Goal: Contribute content: Add original content to the website for others to see

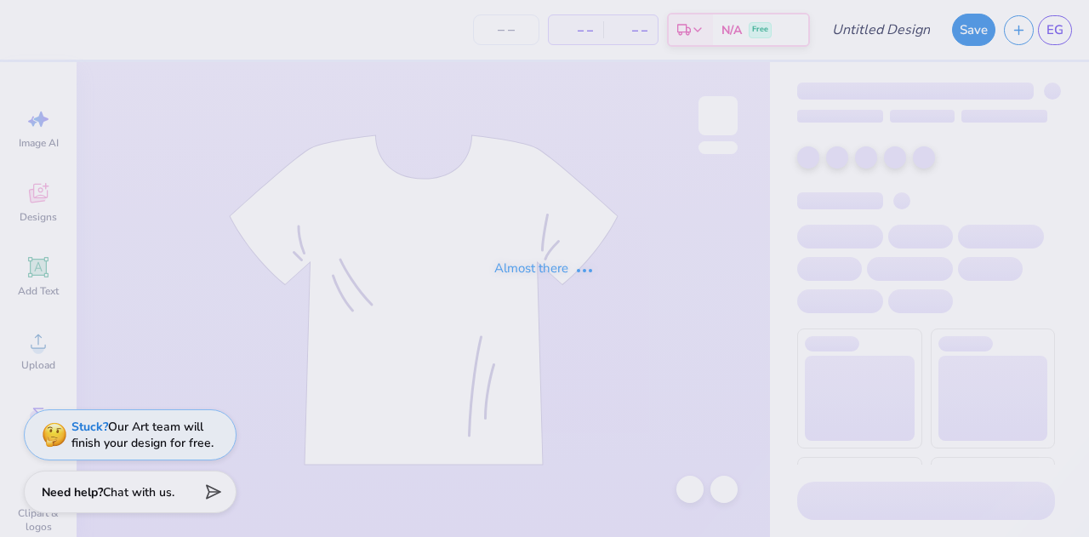
type input "pie4"
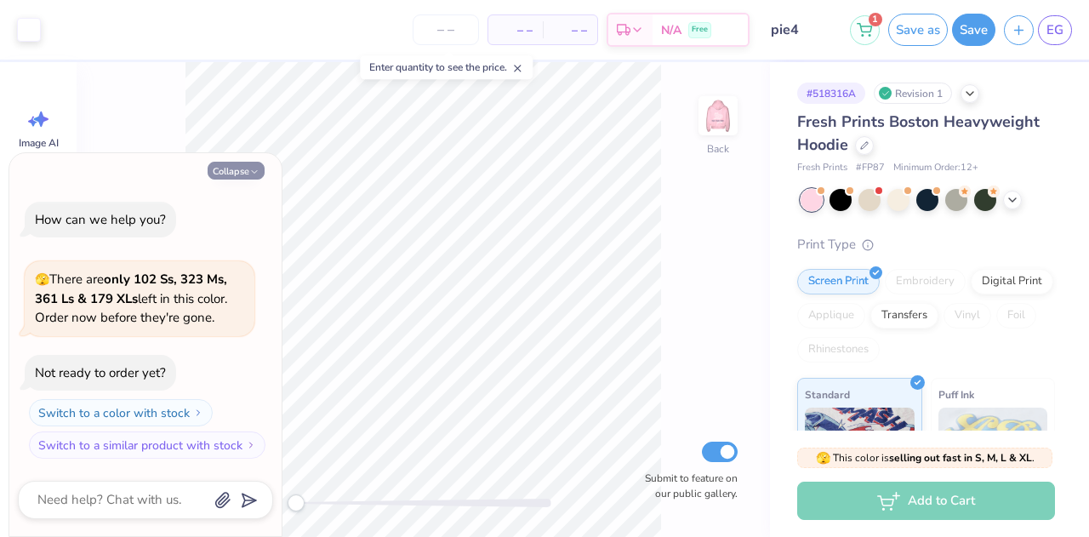
click at [231, 169] on button "Collapse" at bounding box center [236, 171] width 57 height 18
type textarea "x"
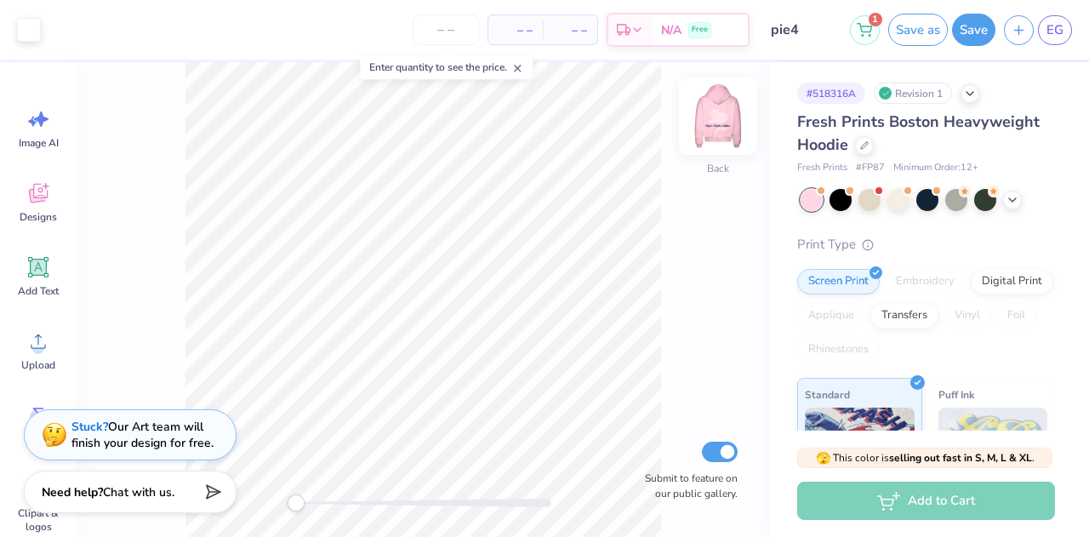
click at [722, 120] on img at bounding box center [718, 116] width 68 height 68
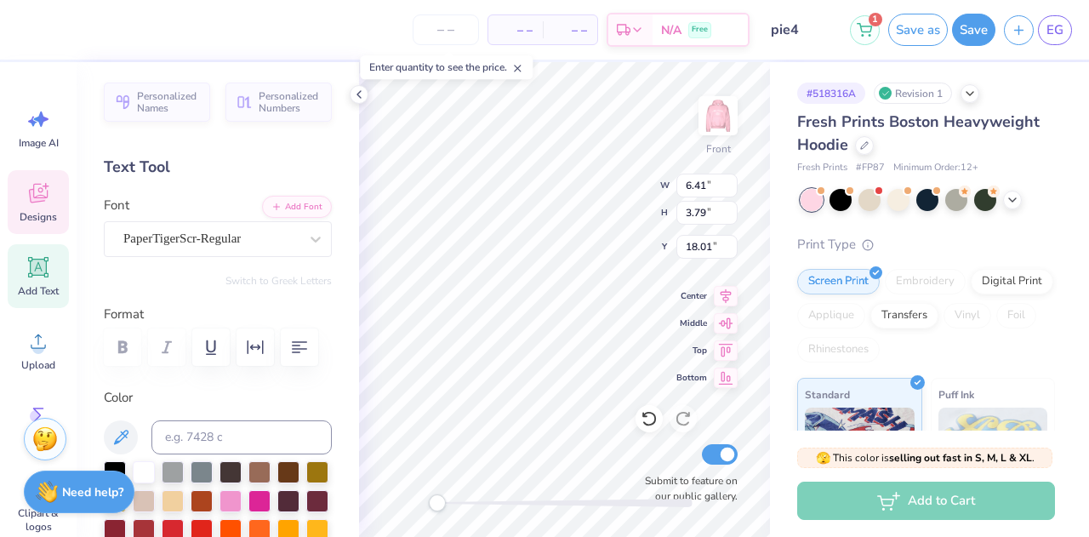
scroll to position [547, 0]
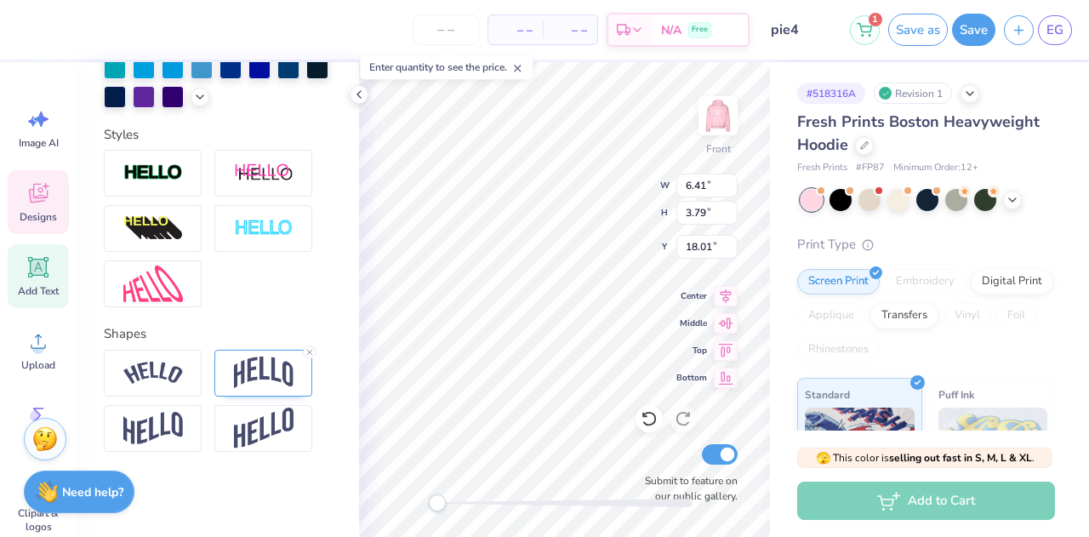
click at [260, 344] on div "Shapes" at bounding box center [218, 388] width 228 height 128
click at [266, 351] on div at bounding box center [263, 373] width 98 height 47
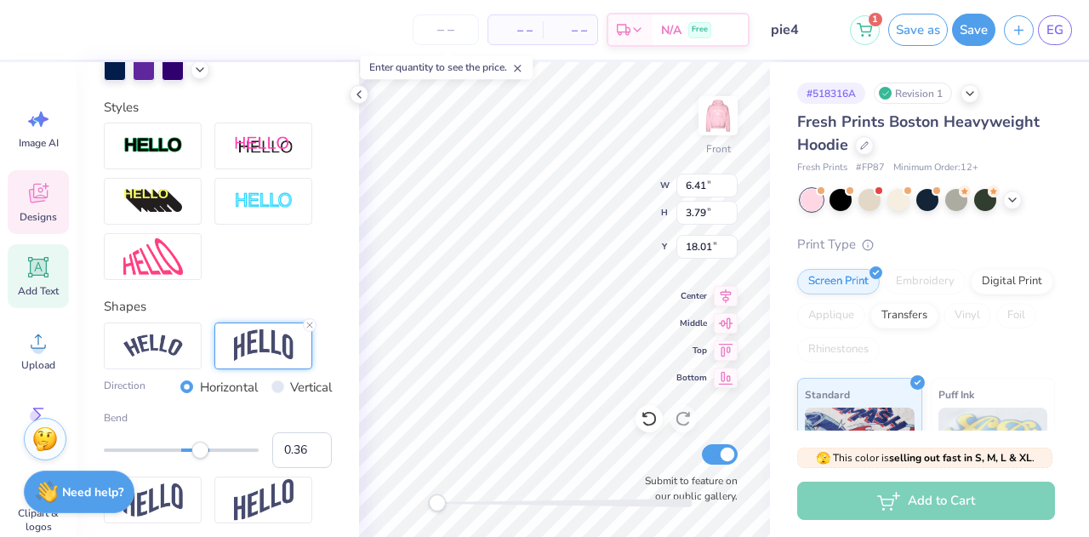
scroll to position [646, 0]
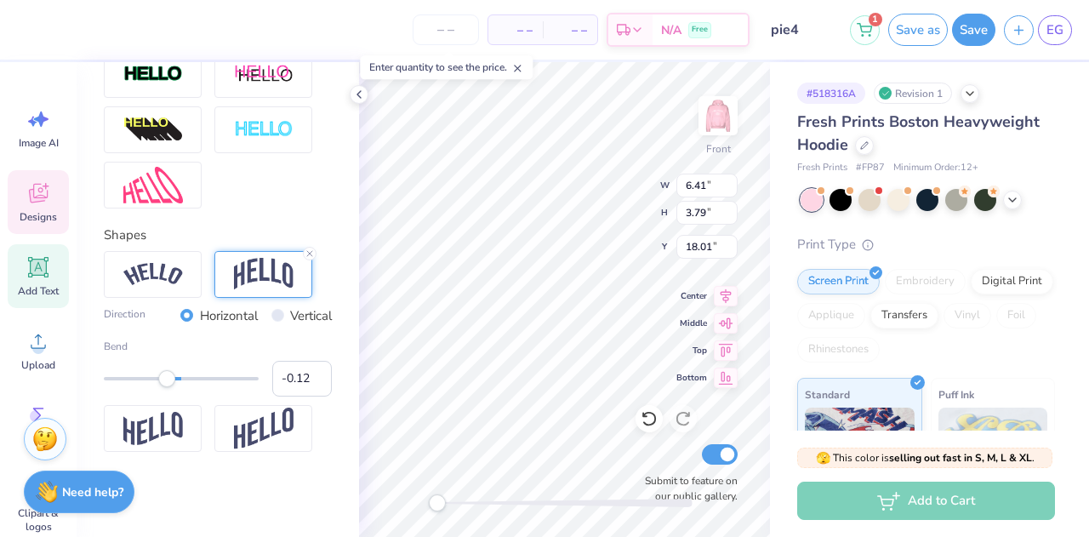
type input "-0.14"
drag, startPoint x: 200, startPoint y: 380, endPoint x: 165, endPoint y: 375, distance: 35.3
click at [165, 375] on div "Accessibility label" at bounding box center [165, 378] width 17 height 17
type textarea "Pi Phi"
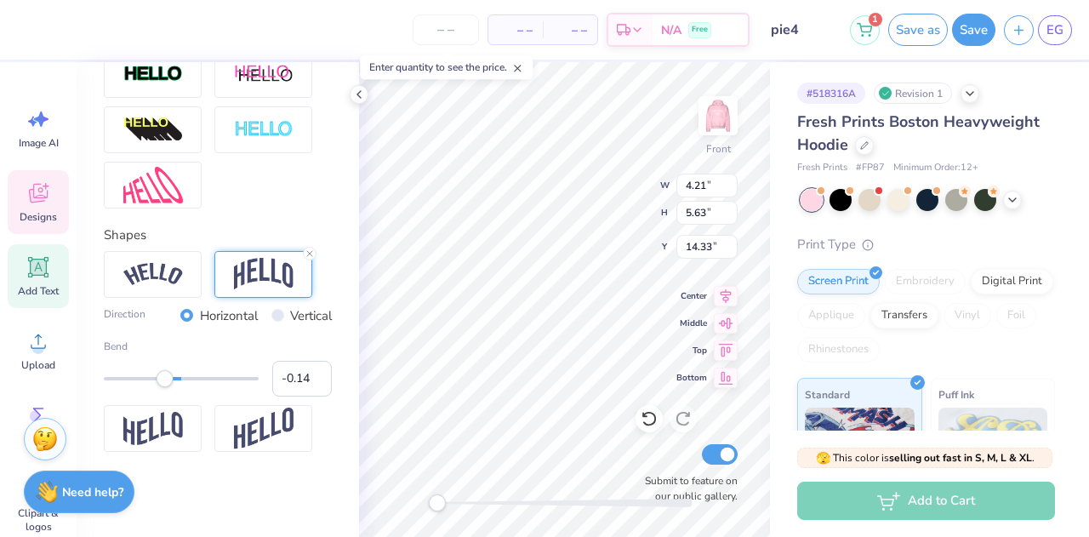
type textarea "Pi hi"
type textarea "Pi"
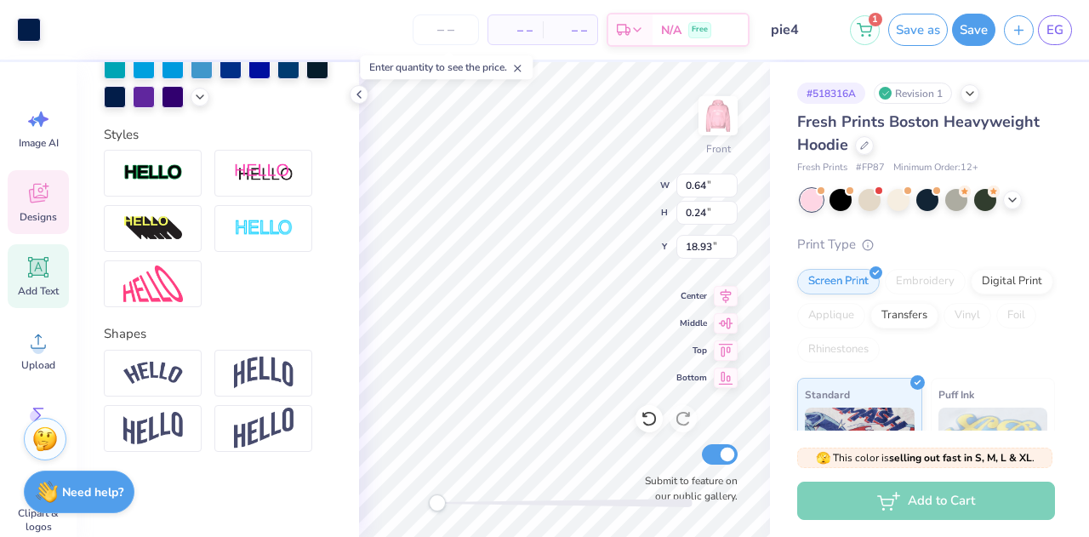
scroll to position [547, 0]
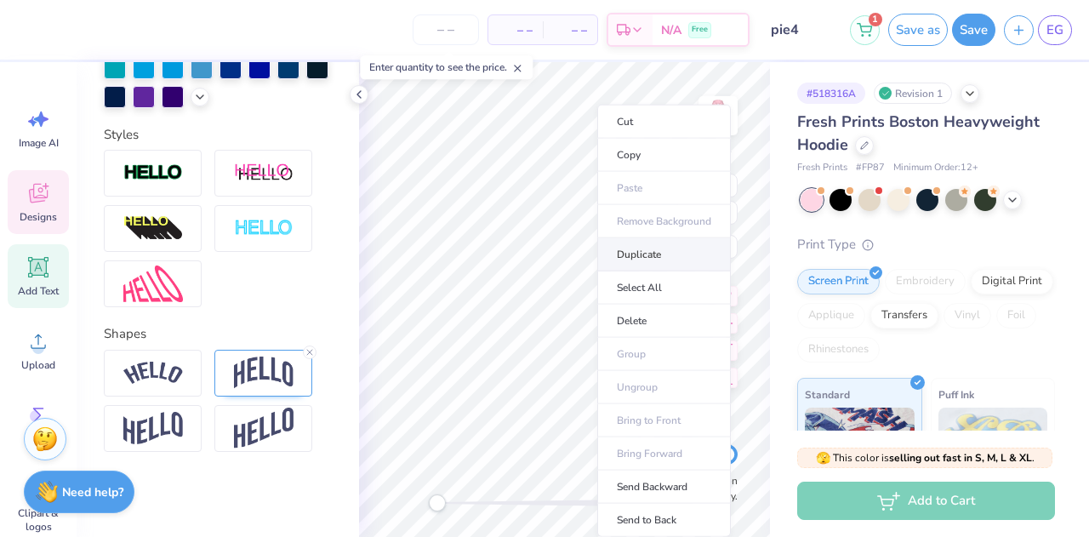
click at [663, 254] on li "Duplicate" at bounding box center [664, 254] width 134 height 33
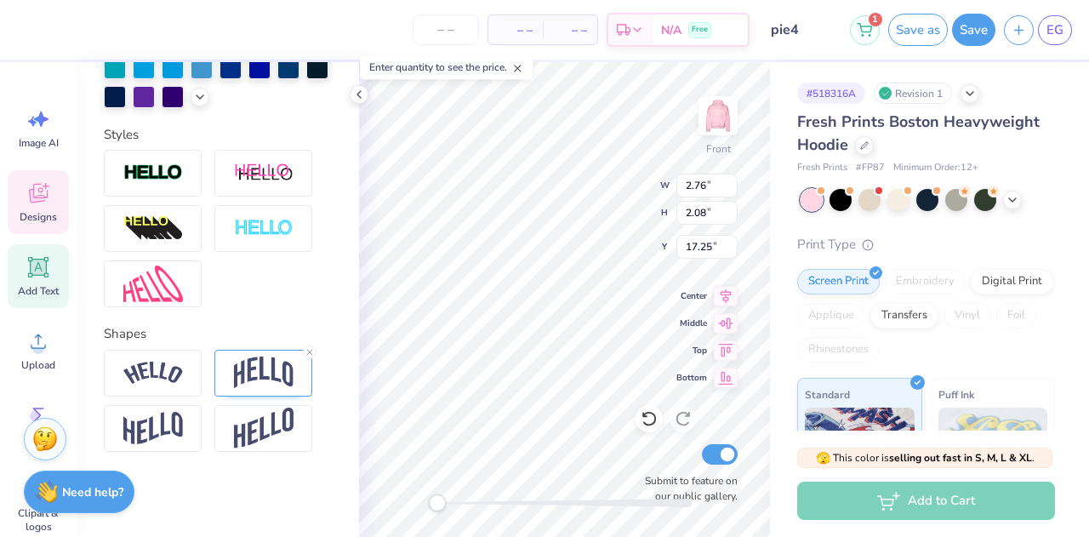
type input "17.25"
type textarea "Phi"
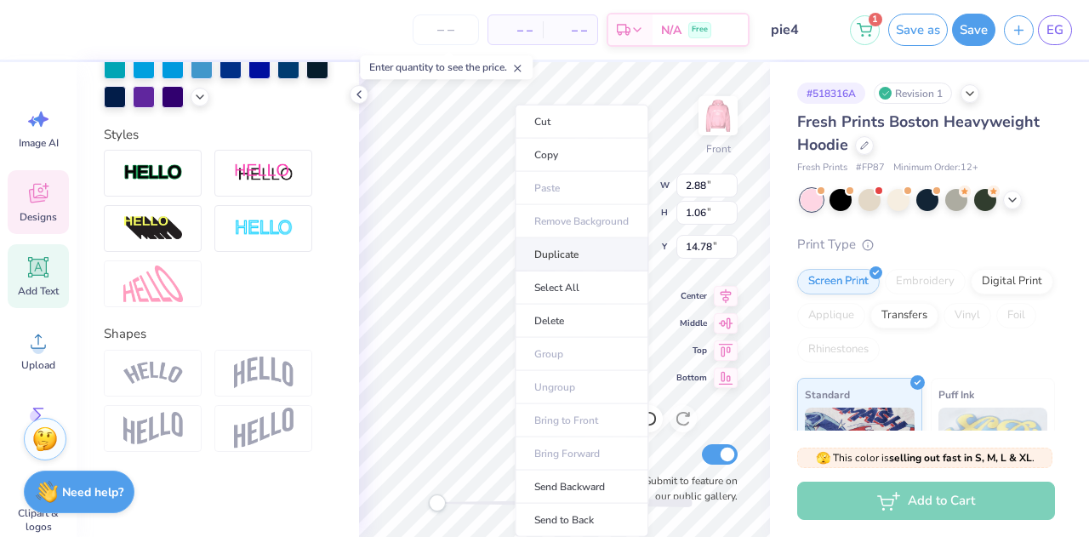
click at [643, 253] on body "– – Per Item – – Total Est. Delivery N/A Free Design Title pie4 1 Save as Save …" at bounding box center [544, 268] width 1089 height 537
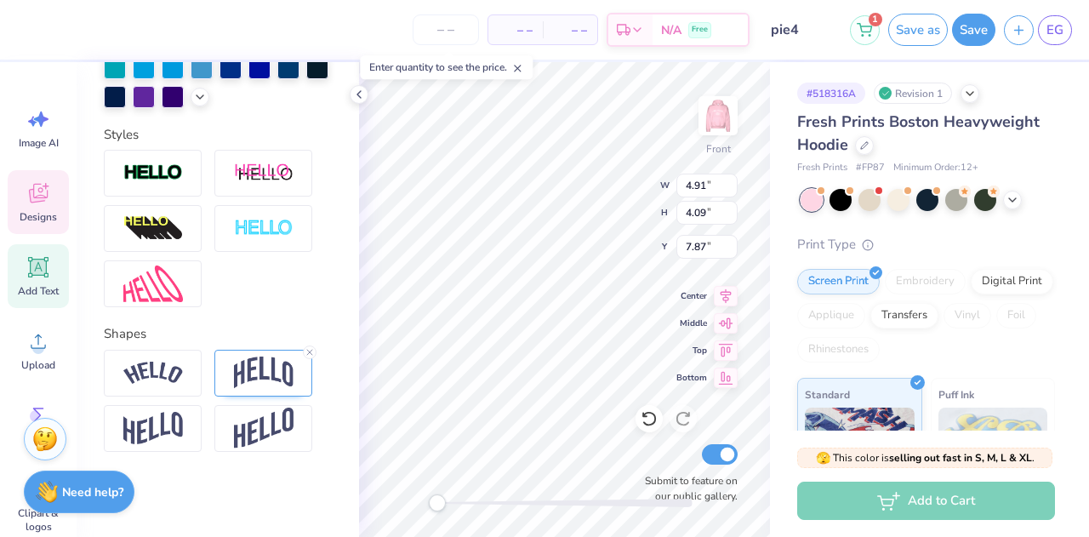
type input "4.91"
type input "4.09"
type input "7.87"
type input "9.60"
type input "6.37"
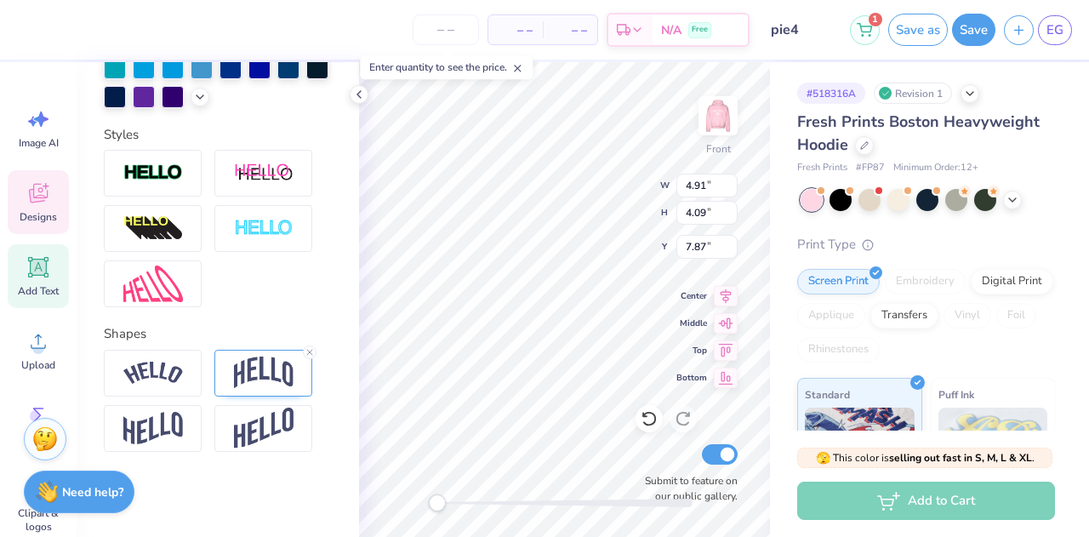
type input "9.47"
click at [49, 198] on icon at bounding box center [39, 193] width 26 height 26
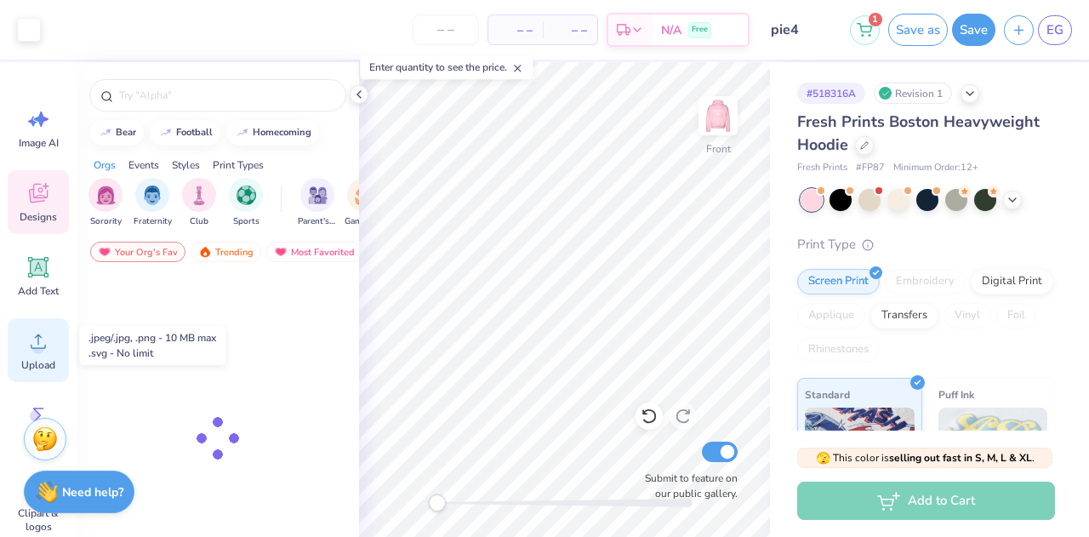
click at [38, 333] on icon at bounding box center [39, 342] width 26 height 26
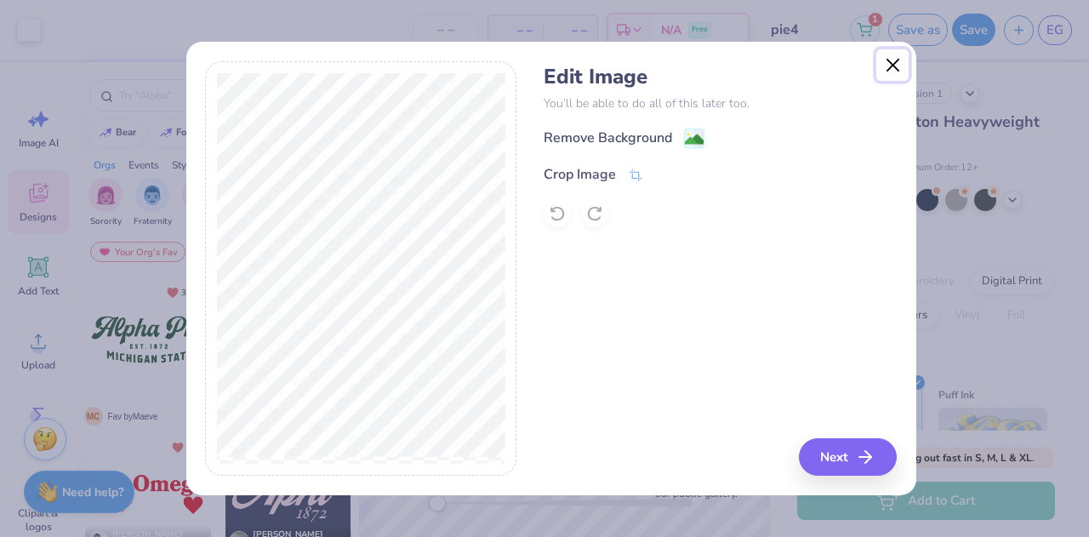
click at [883, 65] on button "Close" at bounding box center [893, 65] width 32 height 32
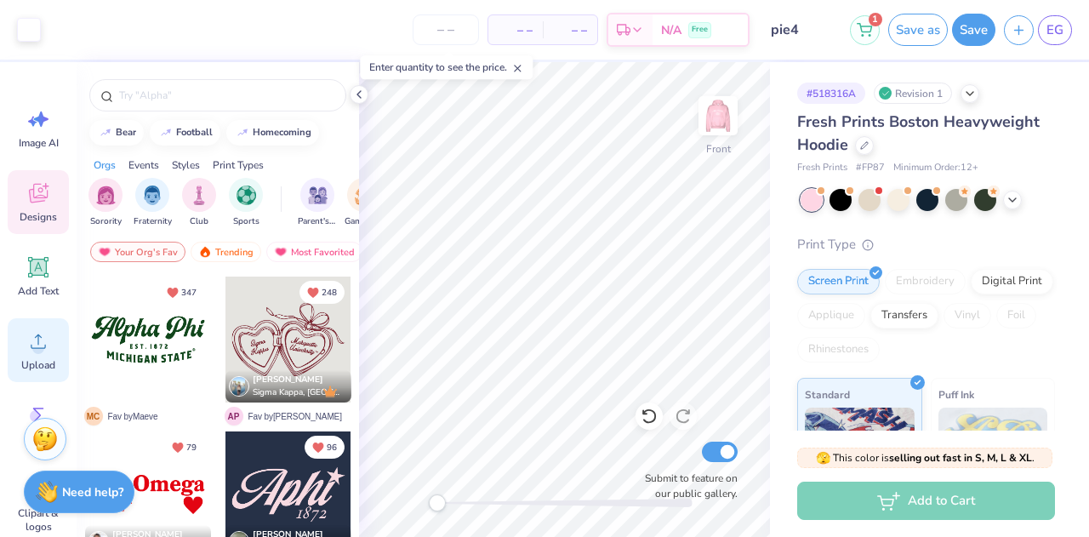
click at [31, 349] on icon at bounding box center [39, 342] width 26 height 26
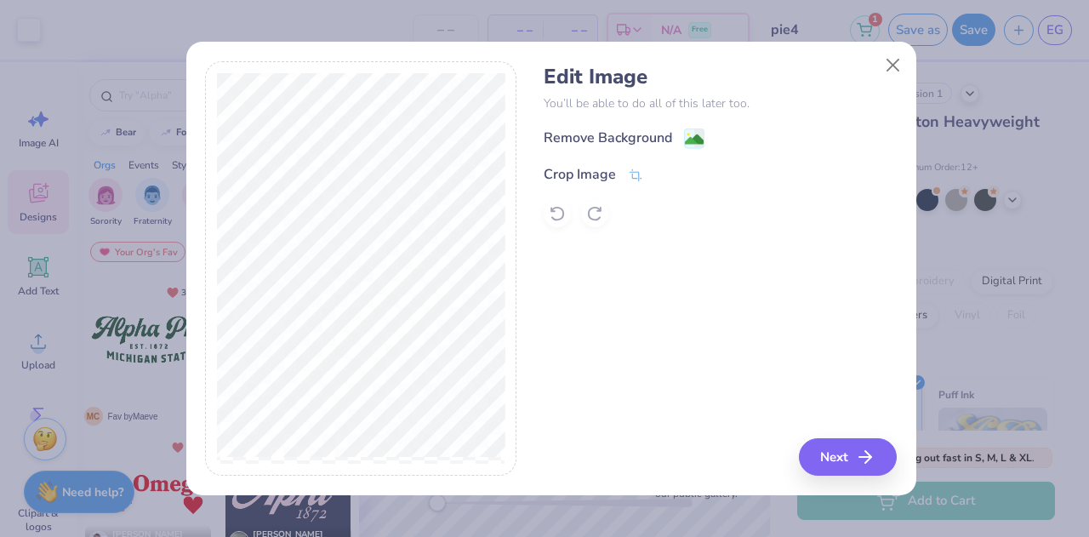
drag, startPoint x: 864, startPoint y: 437, endPoint x: 706, endPoint y: 172, distance: 308.7
click at [706, 172] on div "Edit Image You’ll be able to do all of this later too. Remove Background Crop I…" at bounding box center [720, 268] width 353 height 415
click at [689, 147] on image at bounding box center [694, 141] width 19 height 19
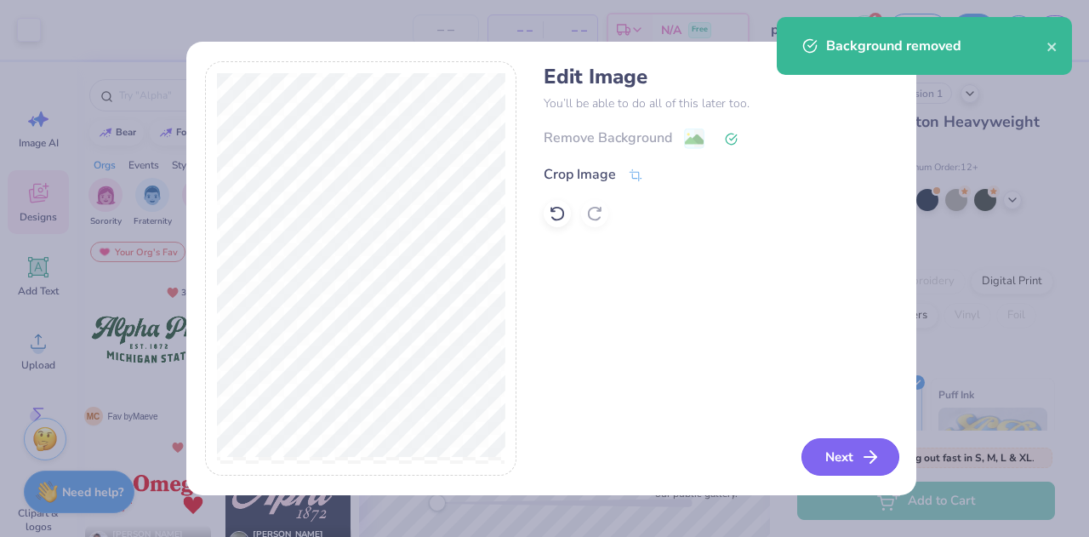
click at [865, 447] on icon "button" at bounding box center [870, 457] width 20 height 20
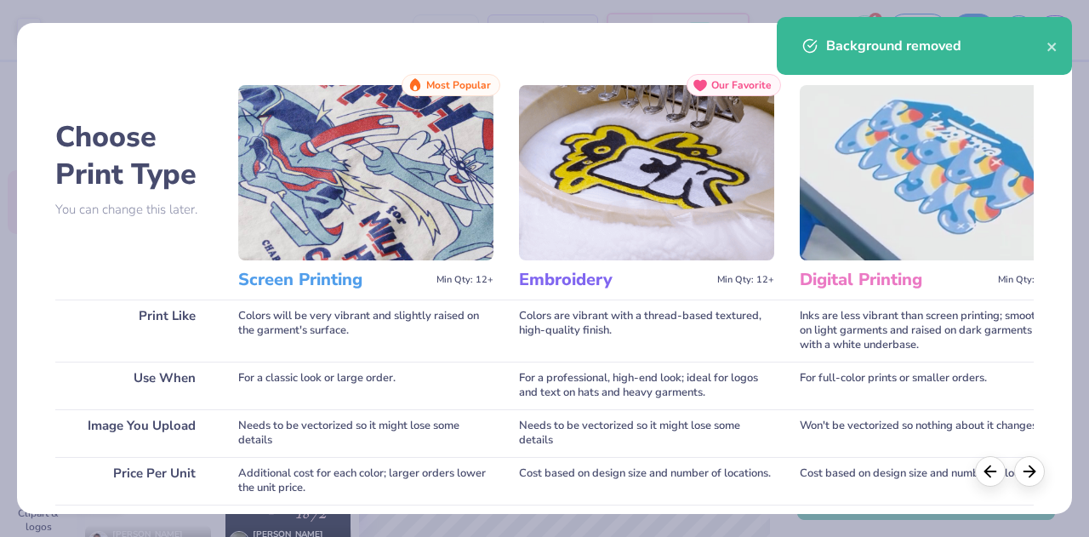
scroll to position [310, 0]
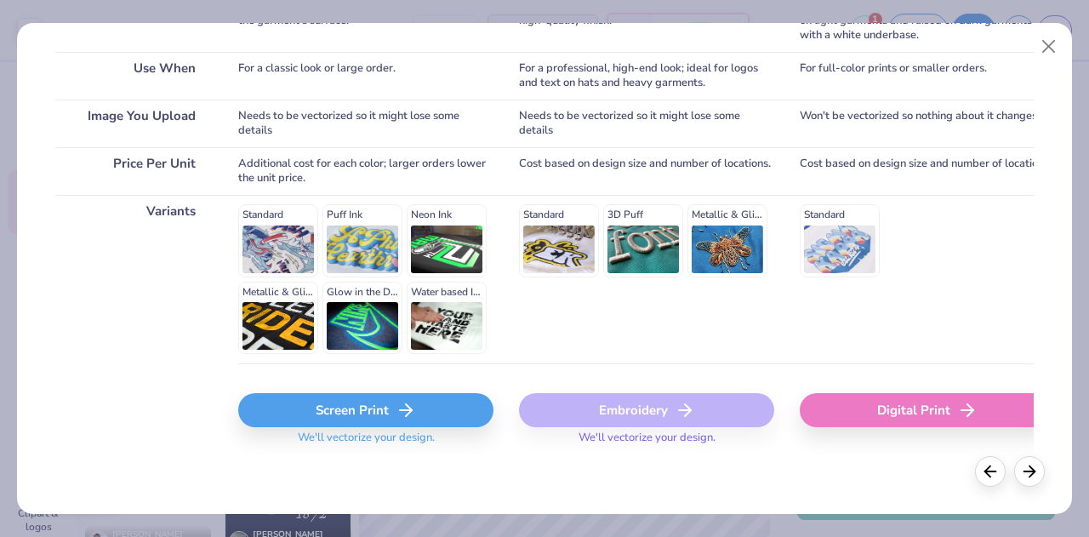
click at [392, 406] on div "Screen Print" at bounding box center [365, 410] width 255 height 34
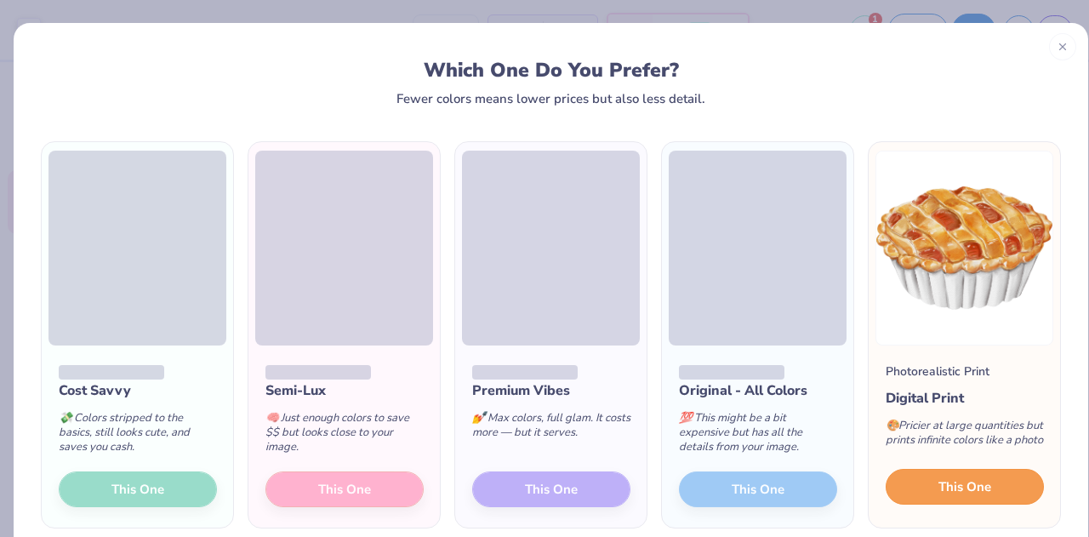
click at [907, 495] on button "This One" at bounding box center [965, 487] width 158 height 36
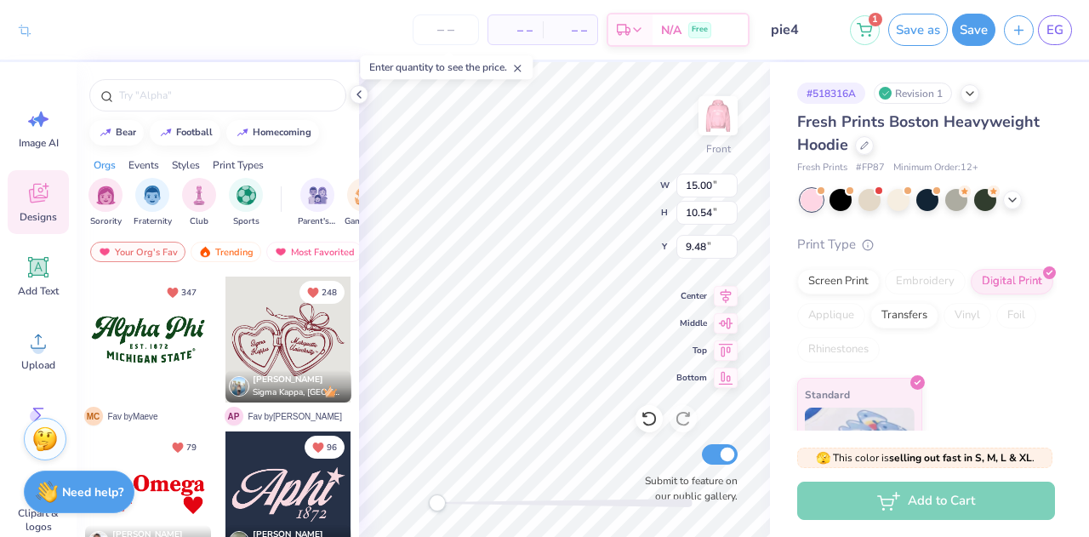
type input "9.93"
type input "6.98"
type input "13.04"
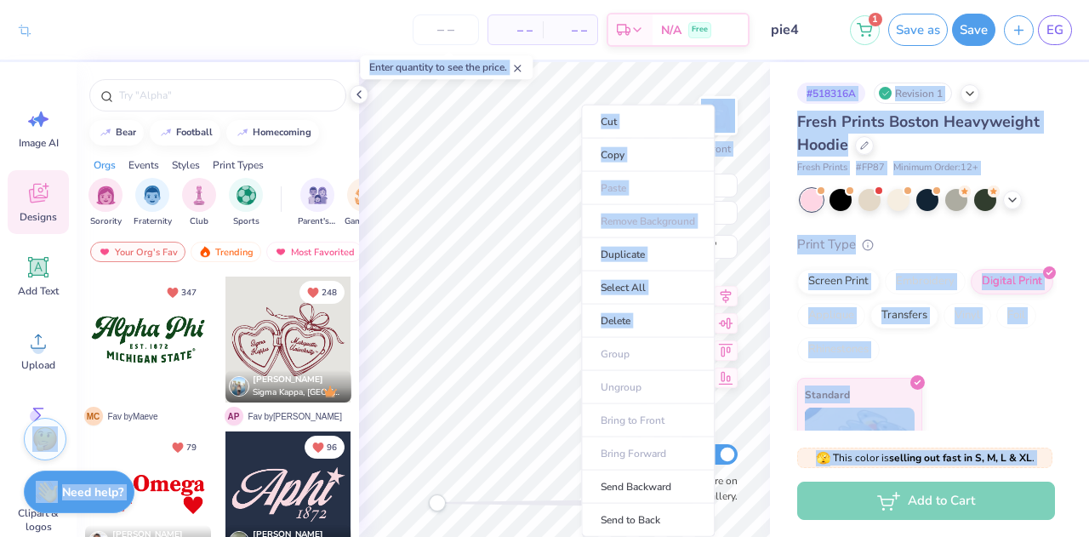
click at [539, 348] on body "Crop Image – – Per Item – – Total Est. Delivery N/A Free Design Title pie4 1 Sa…" at bounding box center [544, 268] width 1089 height 537
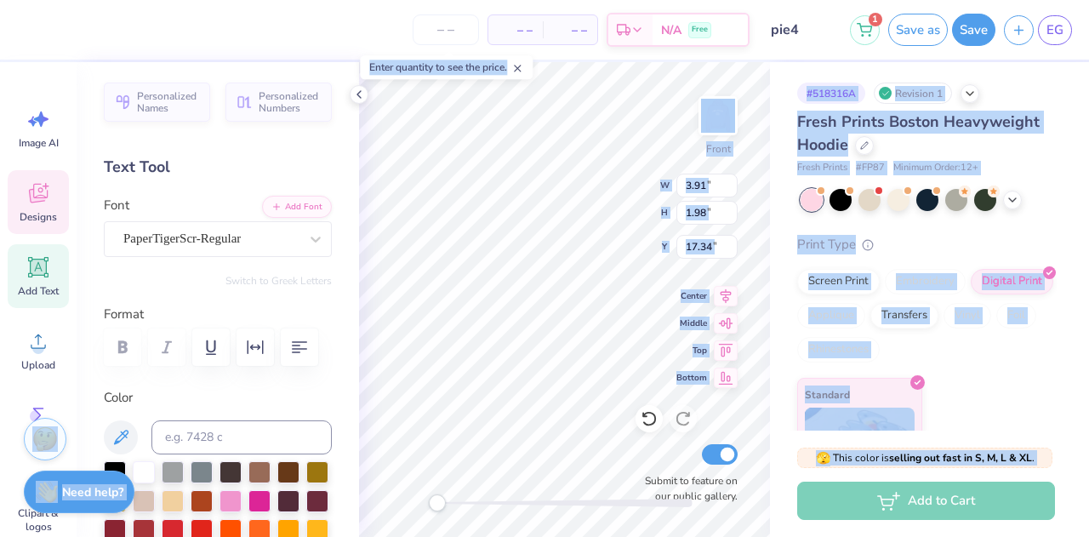
type input "2.76"
type input "2.08"
type input "16.25"
type input "8.79"
type input "6.18"
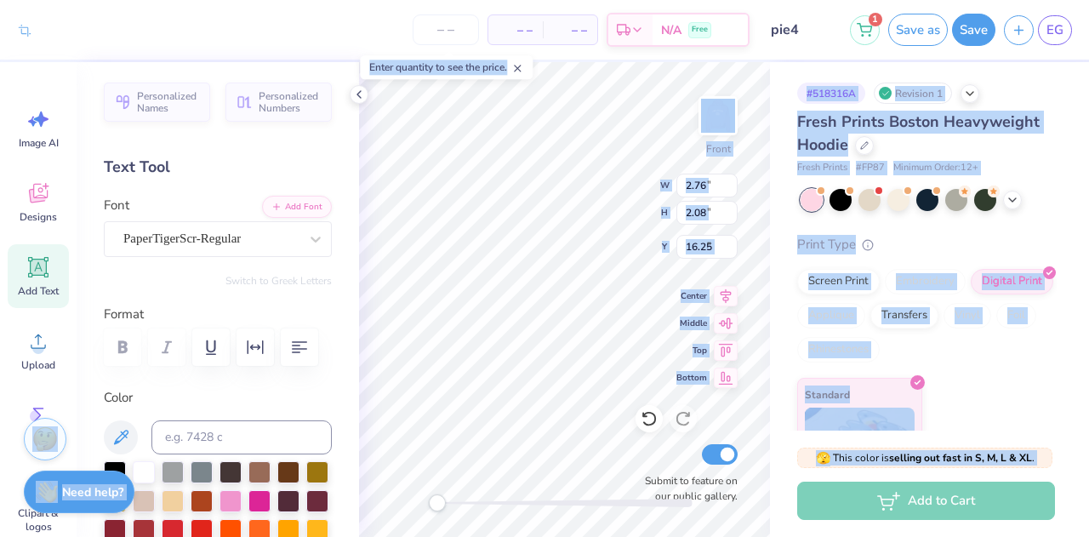
type input "9.91"
type input "10.16"
type input "7.14"
type input "4.91"
type input "4.09"
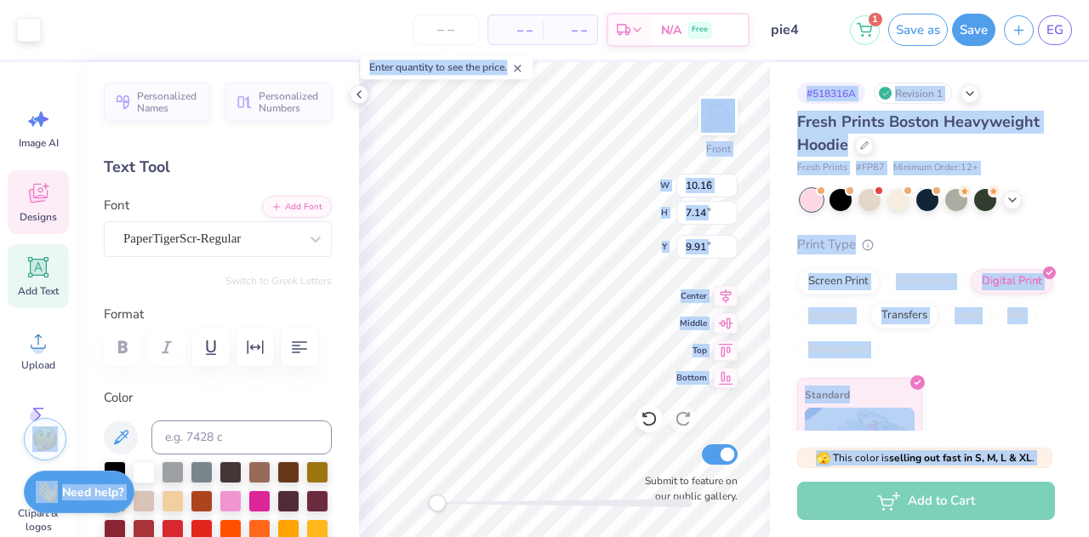
type input "7.87"
type input "3.91"
type input "1.98"
type input "18.33"
type input "2.76"
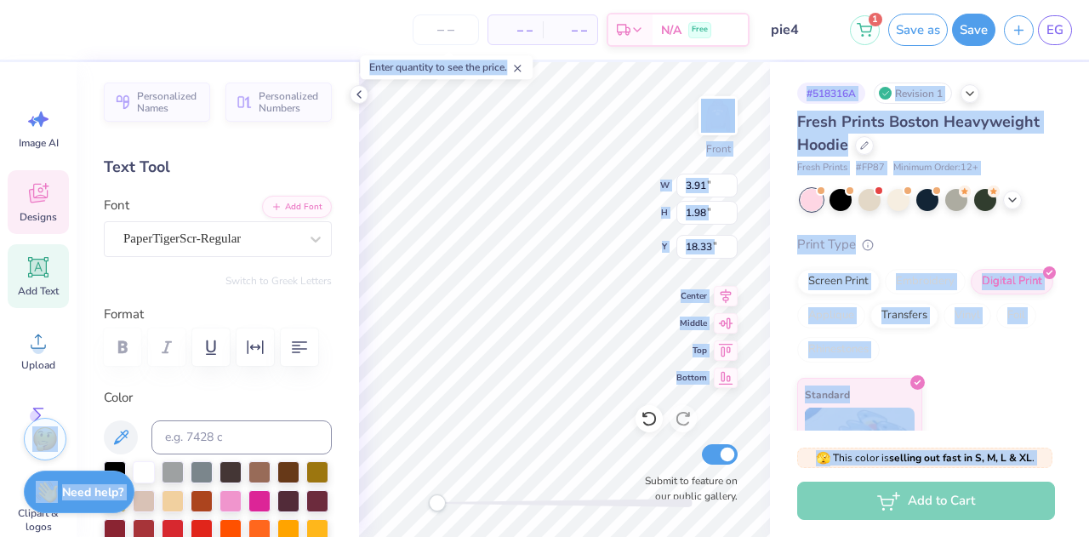
type input "2.08"
type input "16.25"
type input "2.76"
type input "2.08"
type input "17.06"
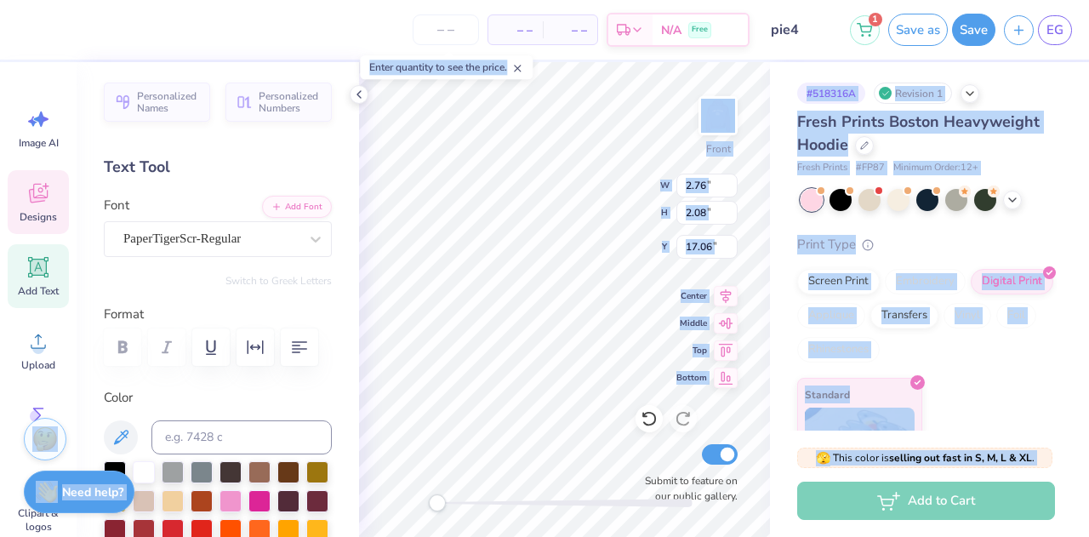
type input "3.91"
type input "1.98"
type input "18.70"
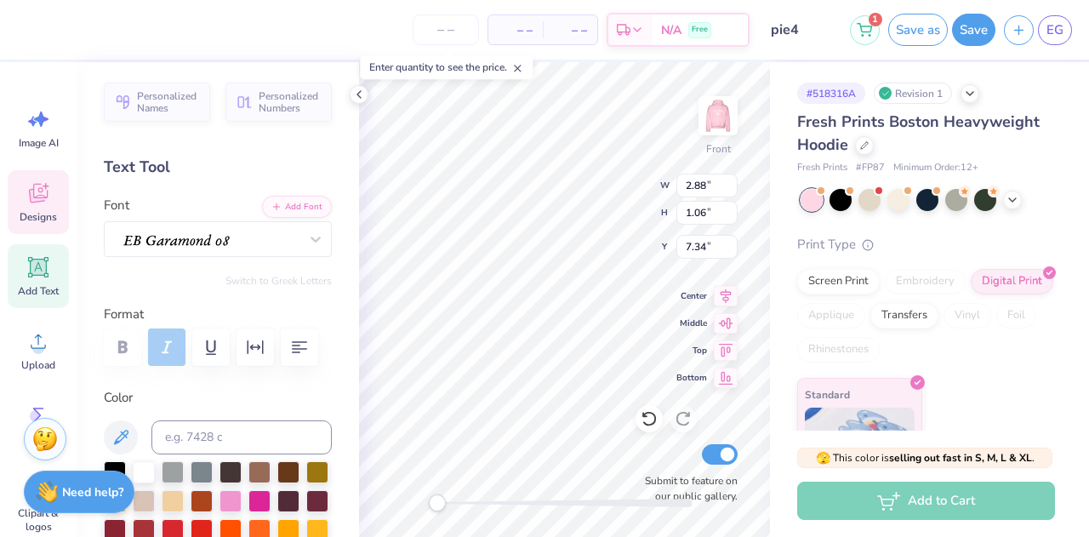
scroll to position [14, 3]
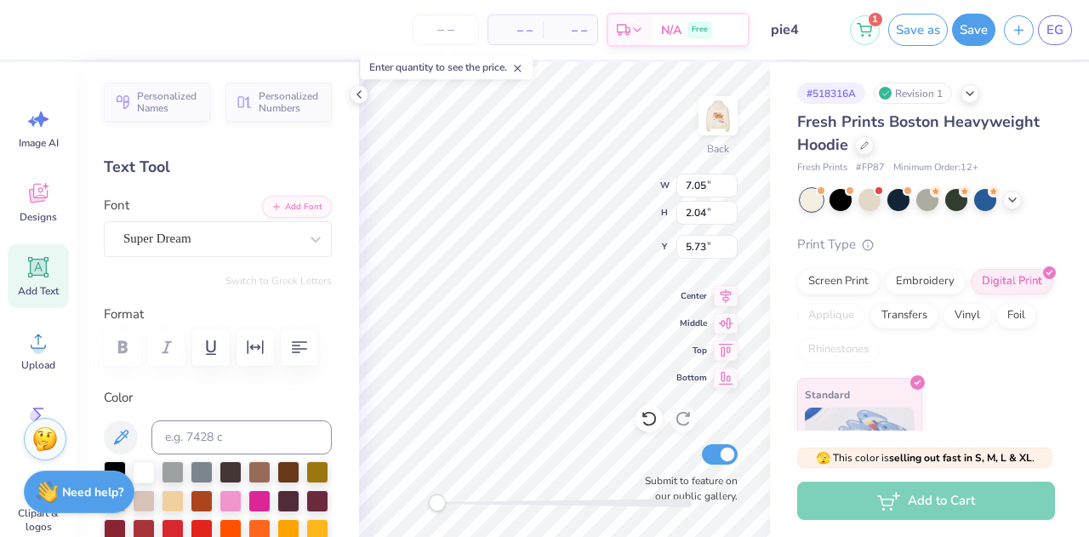
type textarea "Pi"
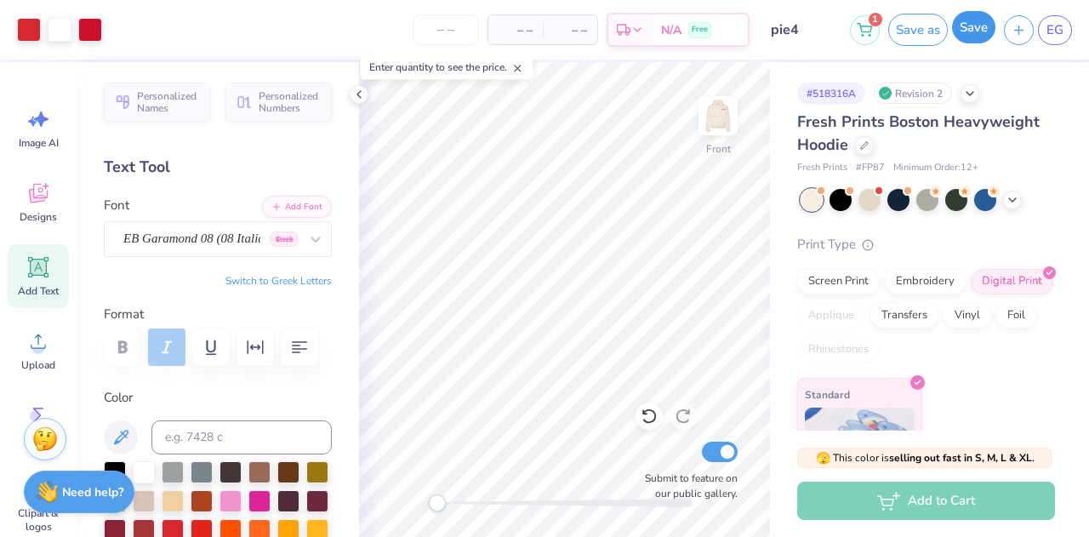
click at [977, 33] on button "Save" at bounding box center [973, 27] width 43 height 32
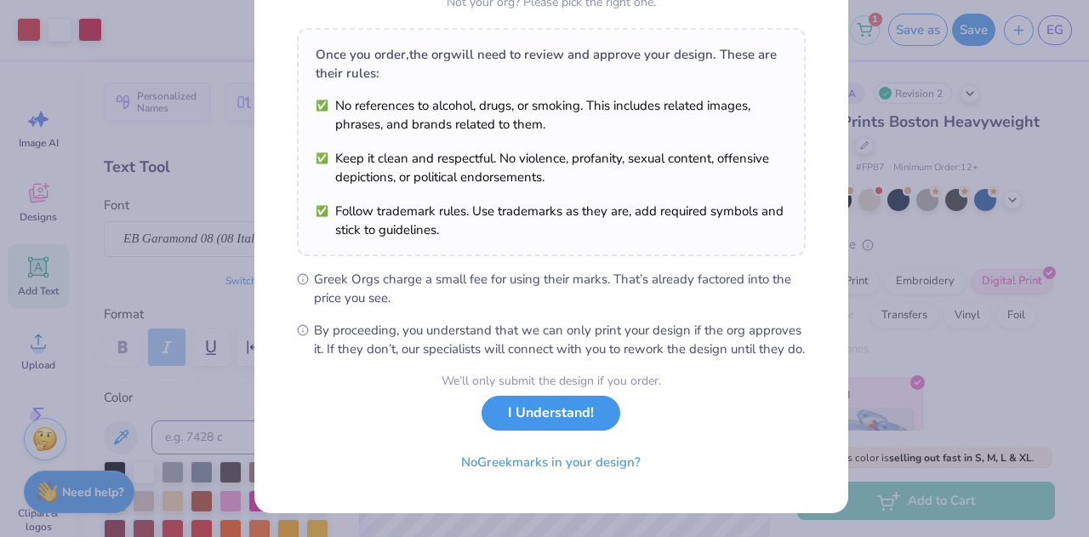
click at [530, 420] on button "I Understand!" at bounding box center [551, 413] width 139 height 35
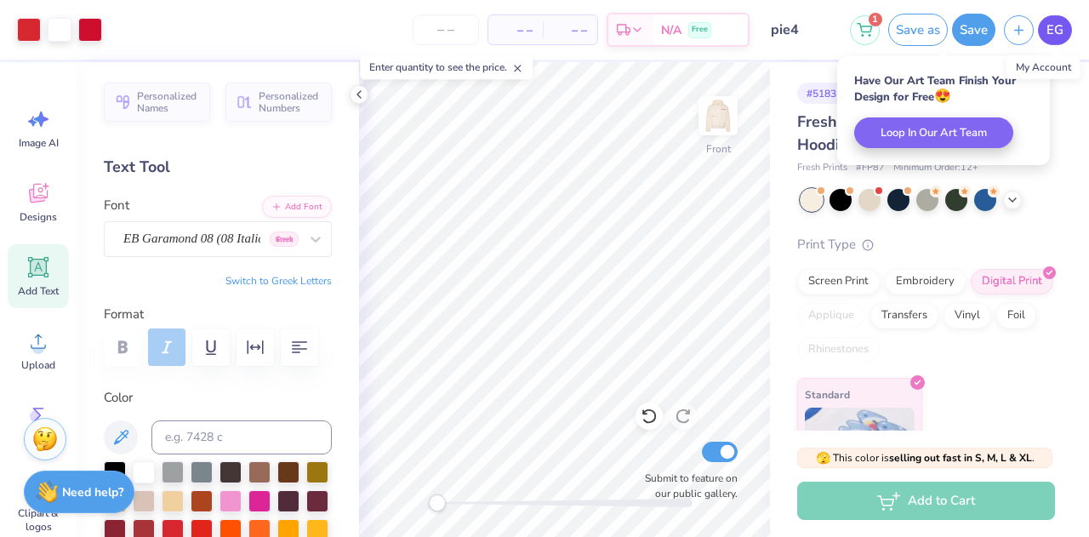
click at [1069, 32] on link "EG" at bounding box center [1055, 30] width 34 height 30
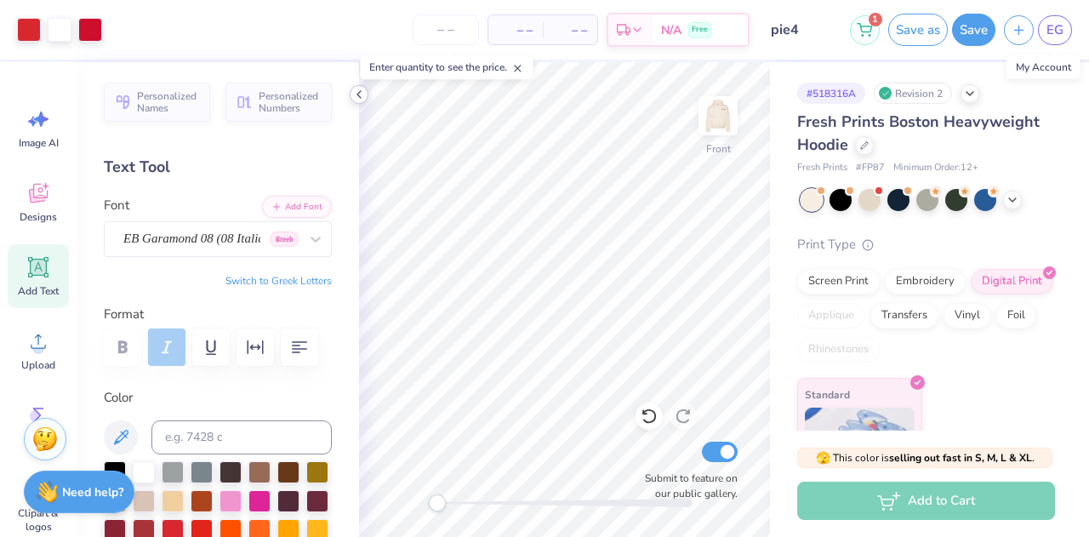
click at [364, 95] on icon at bounding box center [359, 95] width 14 height 14
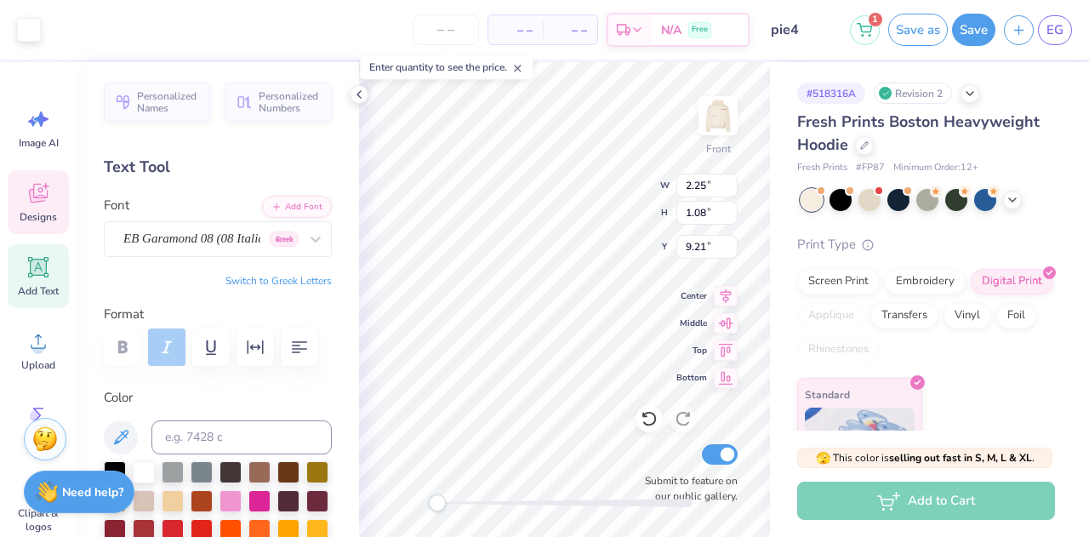
type input "2.25"
type input "1.08"
type input "9.21"
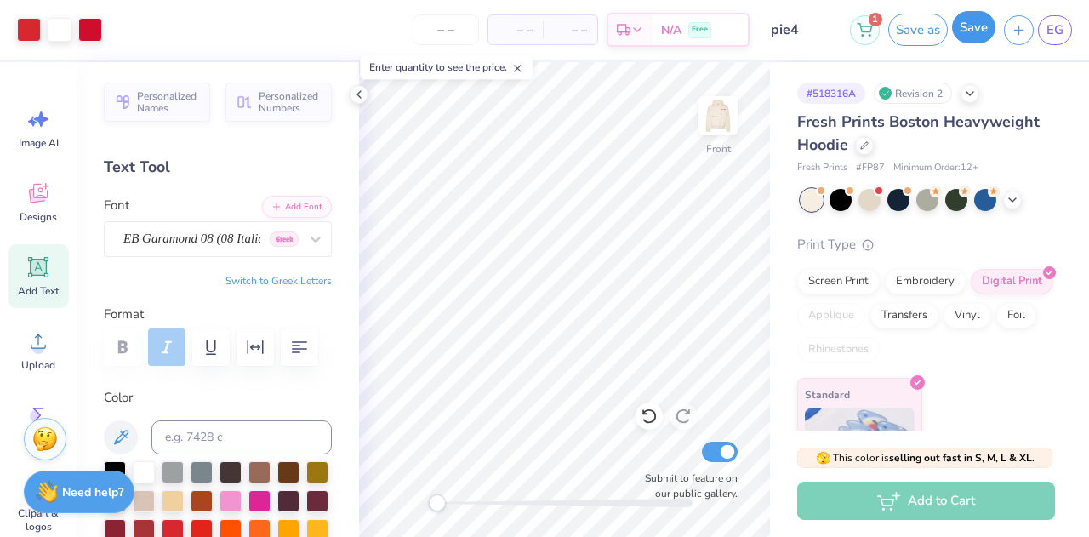
click at [982, 32] on button "Save" at bounding box center [973, 27] width 43 height 32
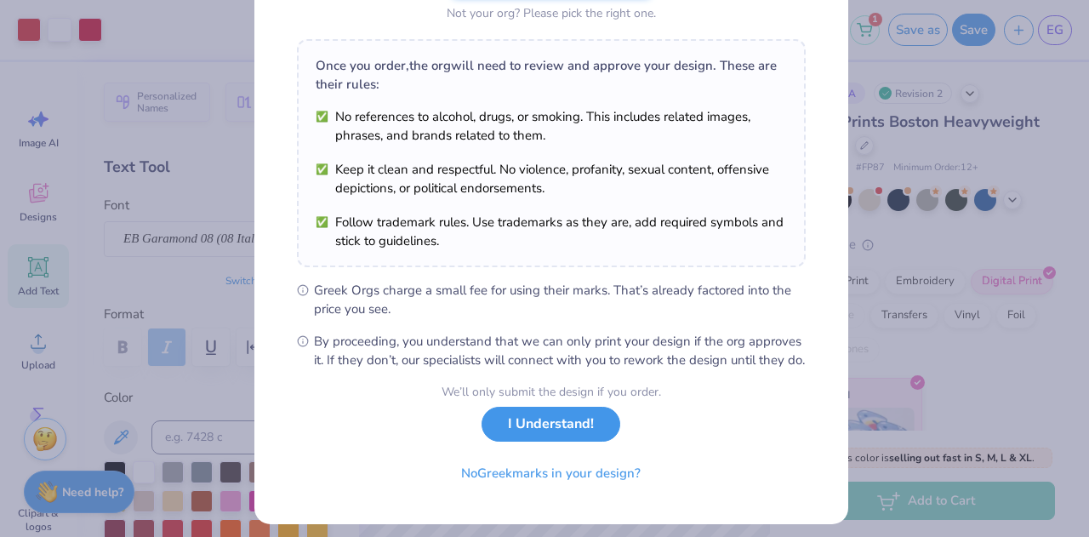
click at [510, 442] on button "I Understand!" at bounding box center [551, 424] width 139 height 35
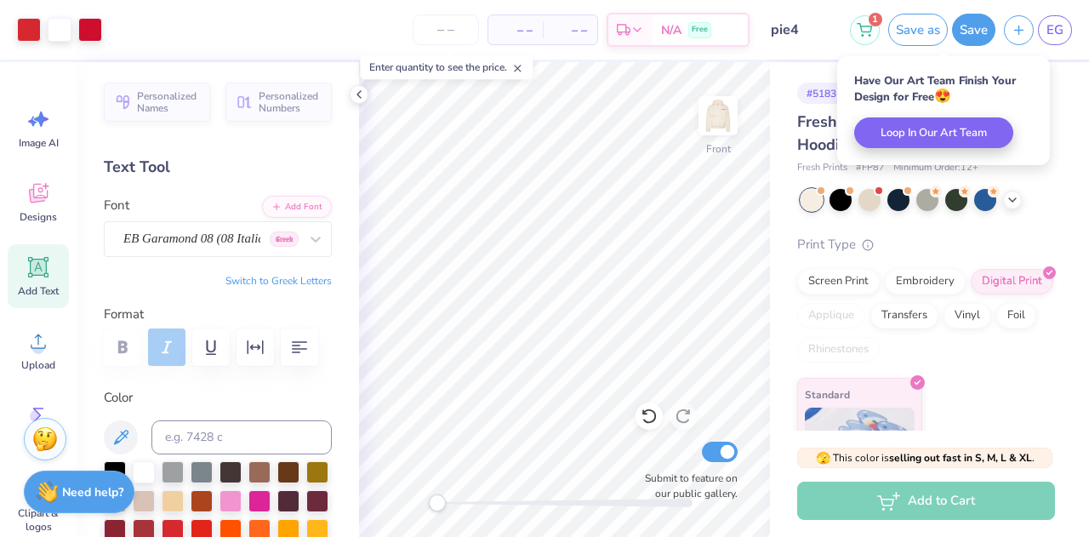
scroll to position [8, 0]
